Goal: Task Accomplishment & Management: Use online tool/utility

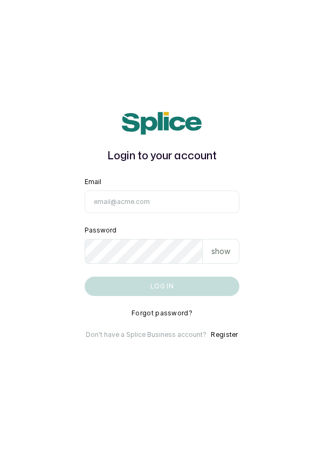
click at [150, 213] on input "Email" at bounding box center [162, 202] width 155 height 23
type input "info@dermaspaceng.com"
click at [85, 277] on button "Log in" at bounding box center [162, 286] width 155 height 19
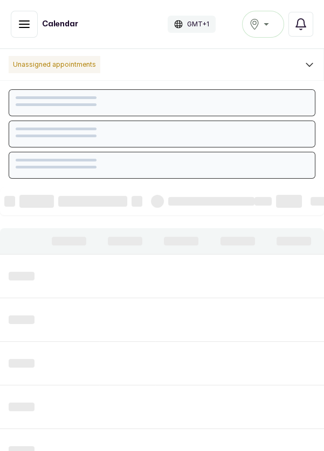
scroll to position [362, 0]
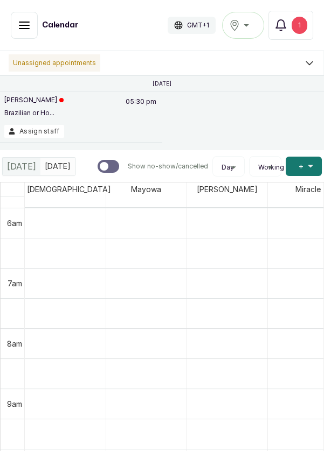
click at [6, 399] on div "9am" at bounding box center [14, 404] width 19 height 11
click at [21, 24] on icon "button" at bounding box center [24, 25] width 13 height 13
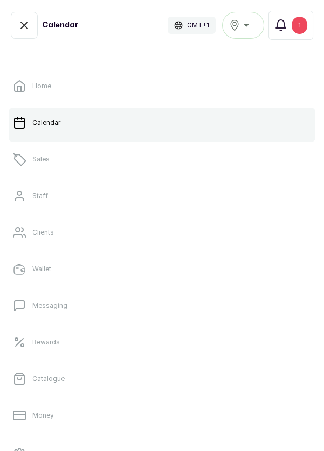
click at [60, 162] on link "Sales" at bounding box center [162, 159] width 306 height 30
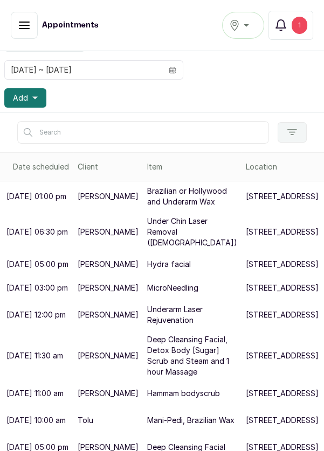
scroll to position [161, 0]
